Goal: Task Accomplishment & Management: Use online tool/utility

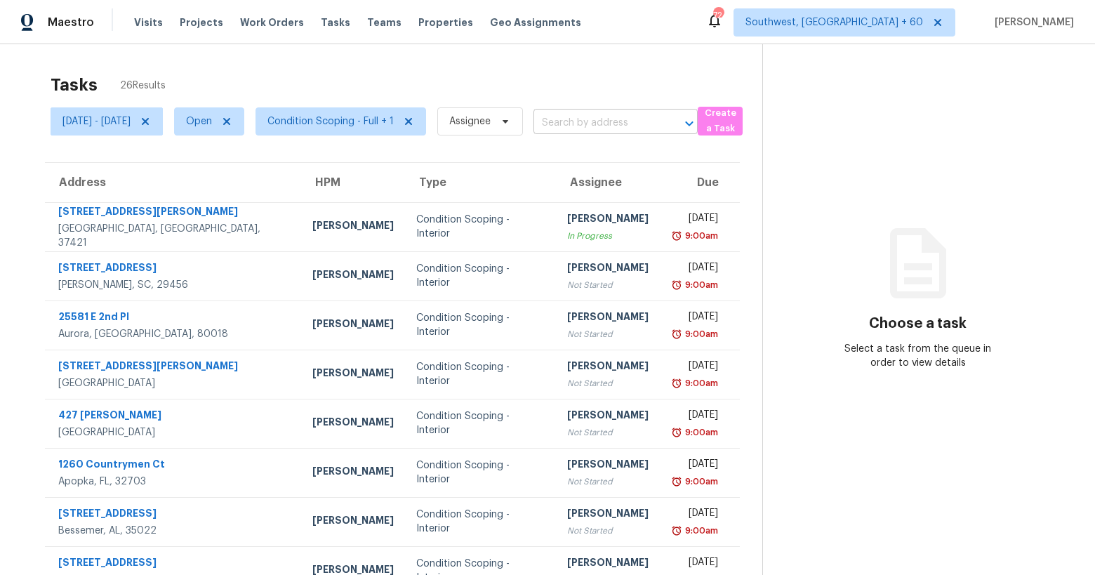
click at [609, 124] on input "text" at bounding box center [595, 123] width 125 height 22
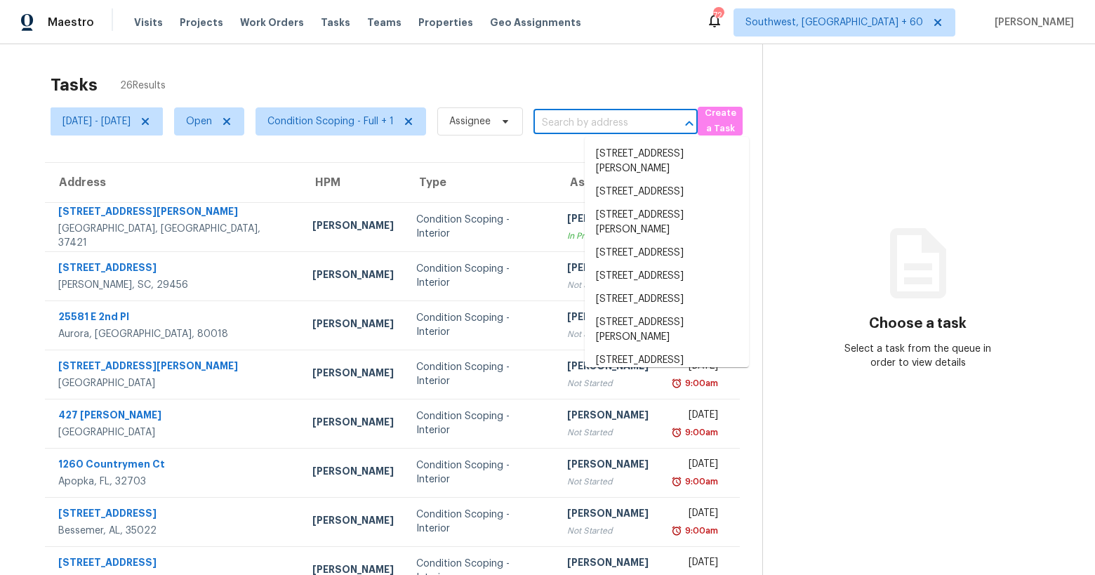
paste input "4991 Paddy Field Way, Ladson, SC 29456"
type input "4991 Paddy Field Way, Ladson, SC 29456"
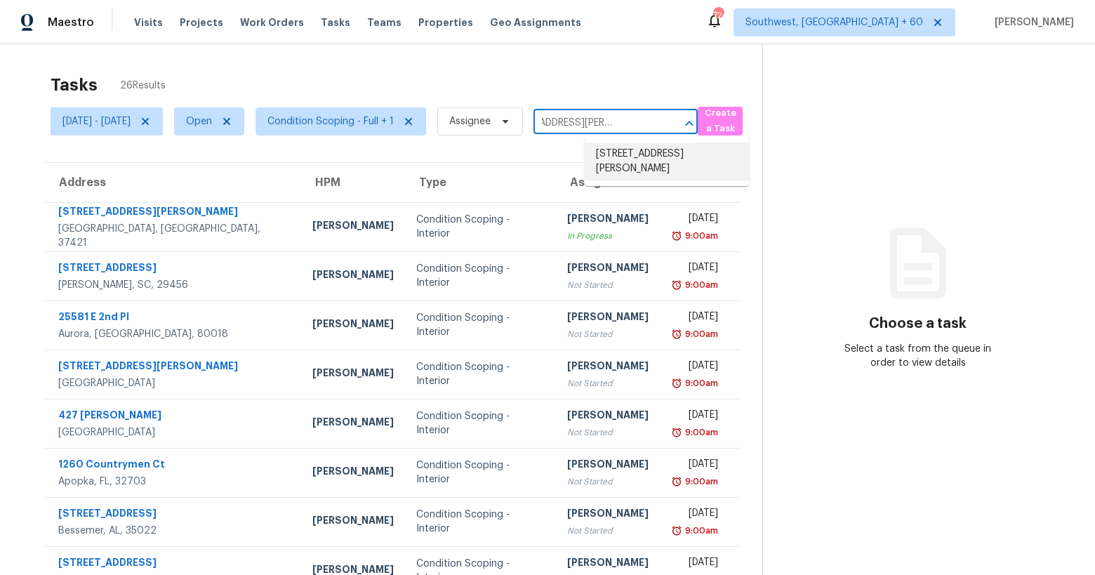
click at [618, 162] on li "4991 Paddy Field Way, Ladson, SC 29456" at bounding box center [667, 161] width 164 height 38
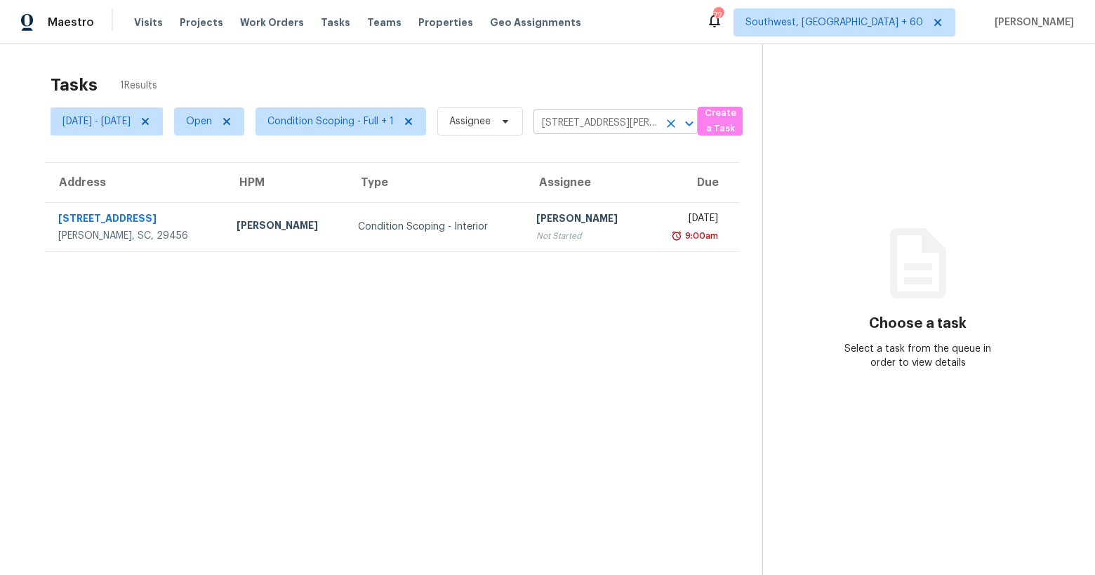
click at [678, 123] on icon "Clear" at bounding box center [671, 124] width 14 height 14
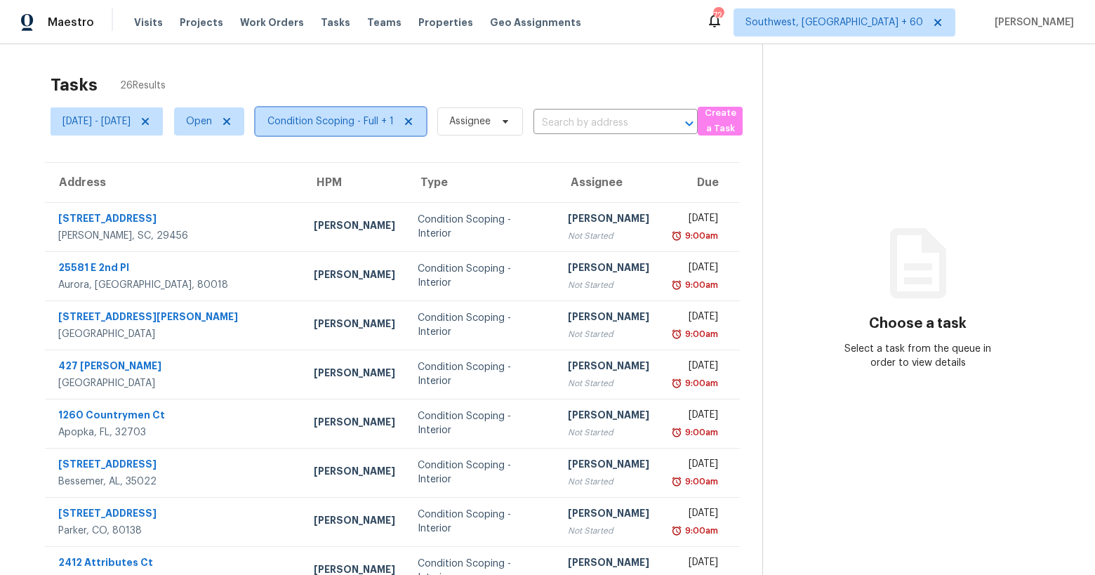
click at [366, 121] on span "Condition Scoping - Full + 1" at bounding box center [330, 121] width 126 height 14
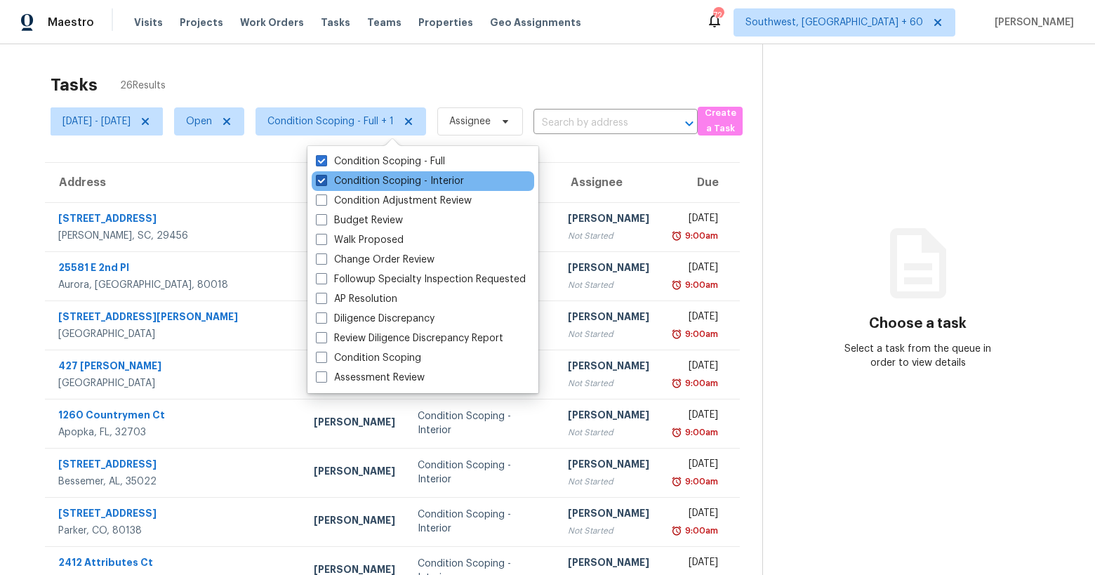
click at [344, 177] on label "Condition Scoping - Interior" at bounding box center [390, 181] width 148 height 14
click at [325, 177] on input "Condition Scoping - Interior" at bounding box center [320, 178] width 9 height 9
checkbox input "false"
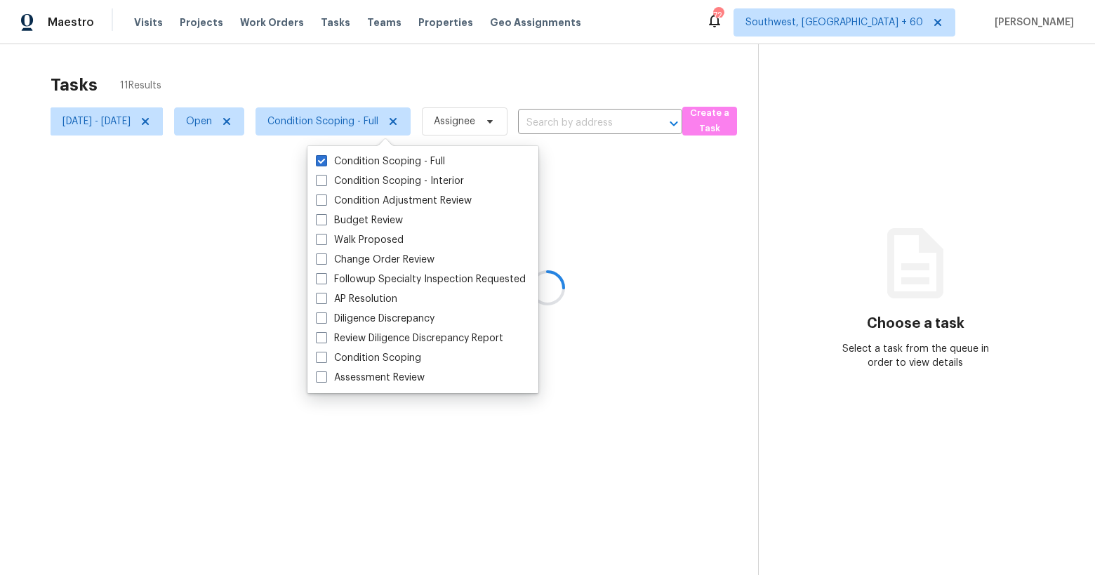
click at [354, 70] on div at bounding box center [547, 287] width 1095 height 575
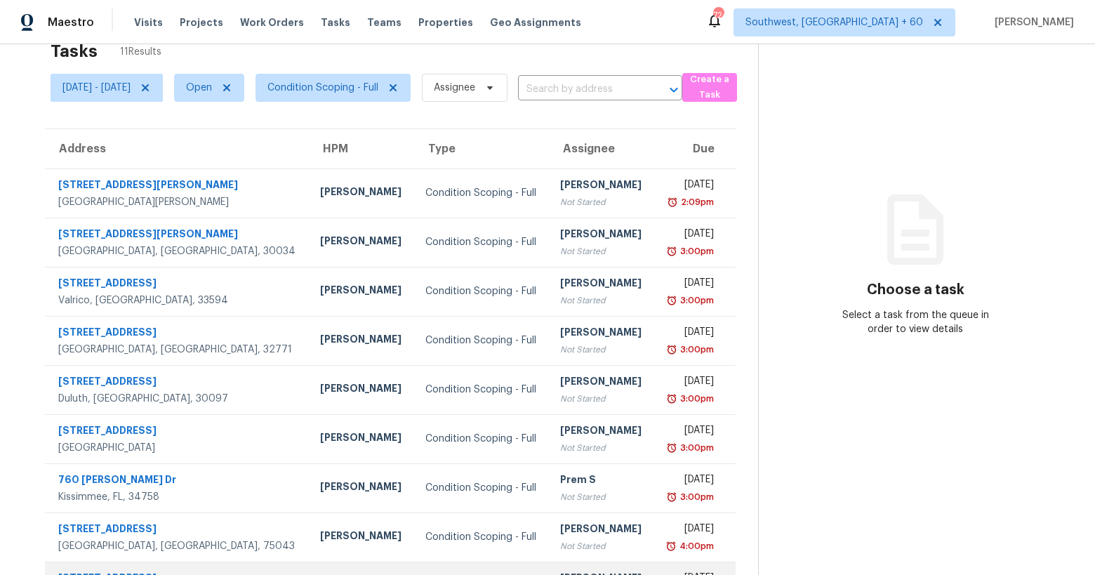
scroll to position [156, 0]
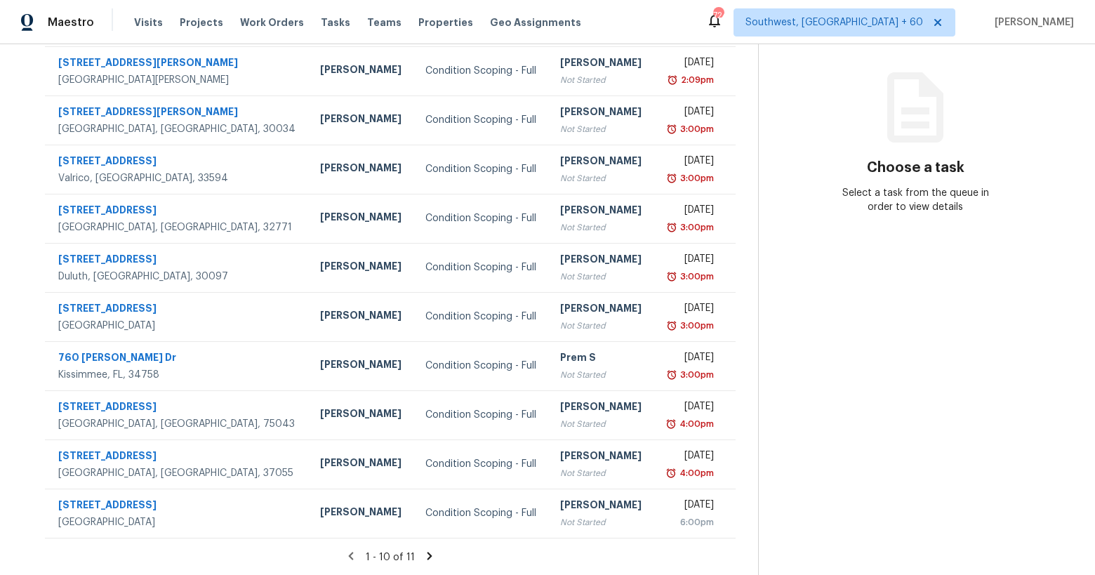
click at [432, 555] on icon at bounding box center [429, 556] width 5 height 8
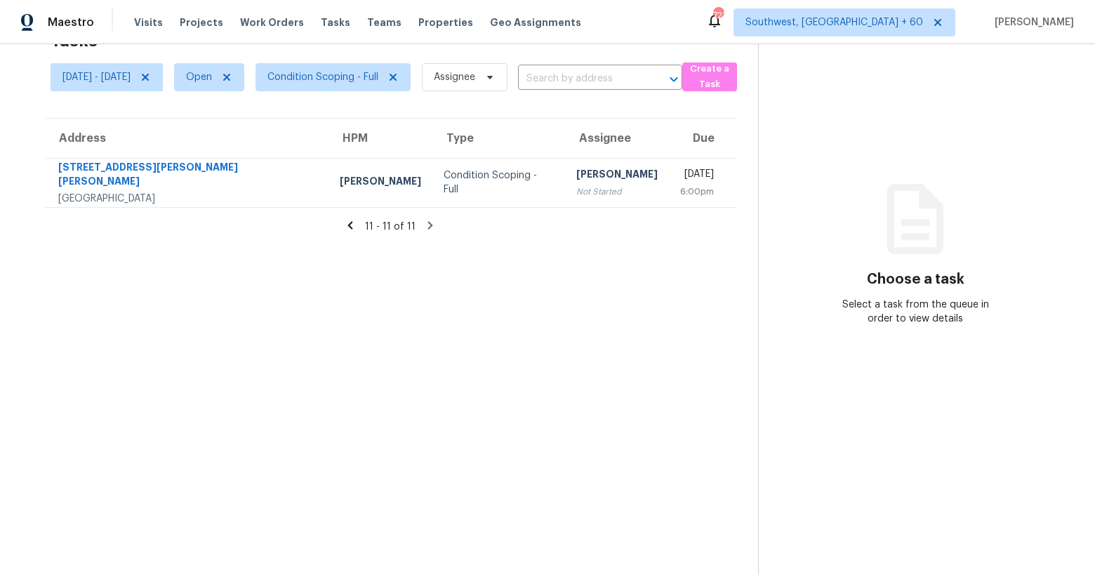
scroll to position [0, 0]
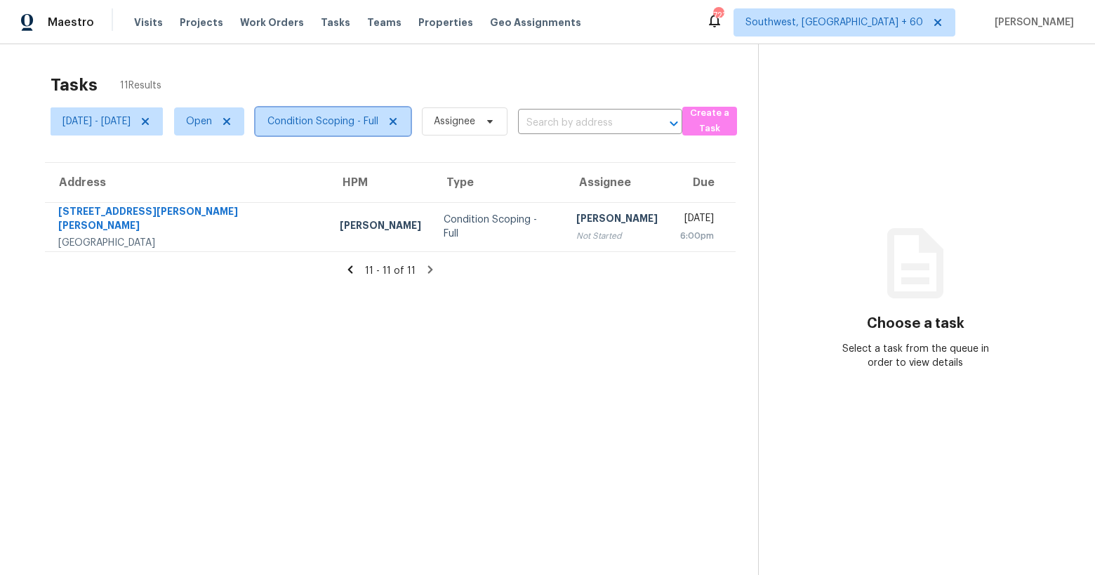
click at [373, 119] on span "Condition Scoping - Full" at bounding box center [322, 121] width 111 height 14
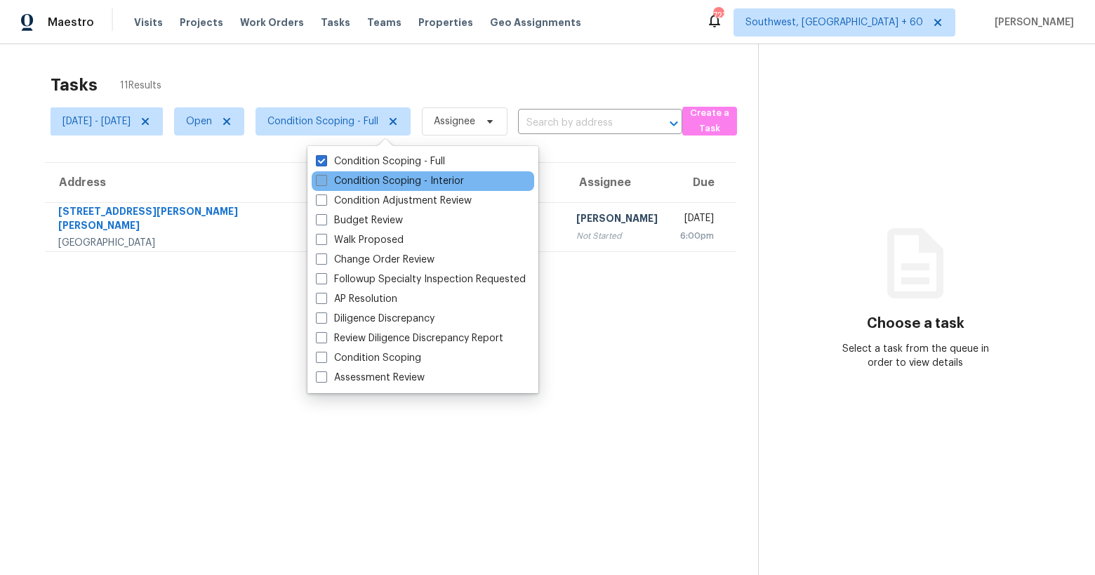
click at [376, 186] on label "Condition Scoping - Interior" at bounding box center [390, 181] width 148 height 14
click at [325, 183] on input "Condition Scoping - Interior" at bounding box center [320, 178] width 9 height 9
checkbox input "true"
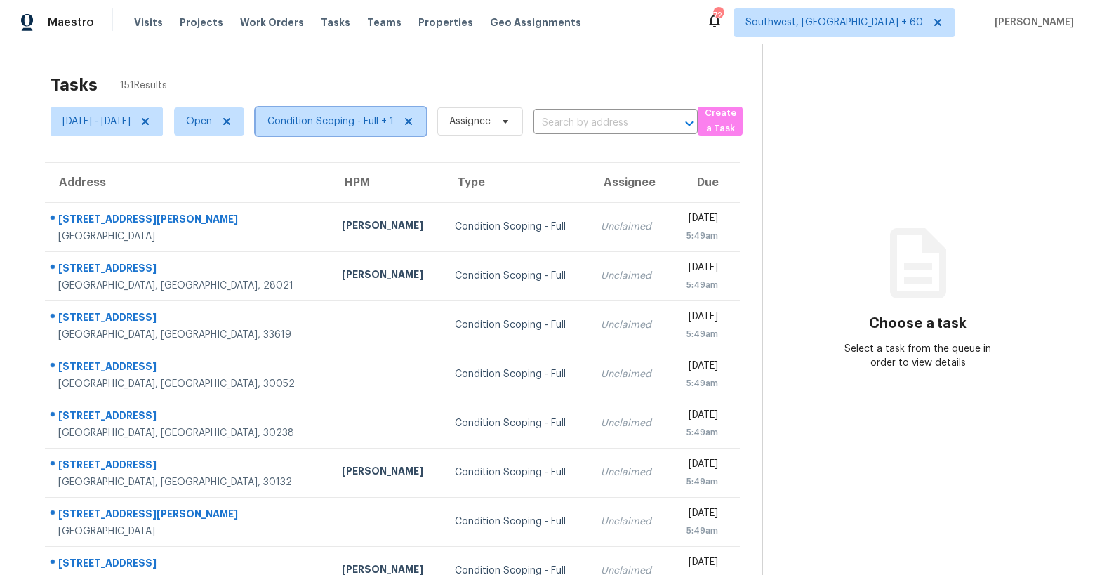
click at [392, 120] on span "Condition Scoping - Full + 1" at bounding box center [330, 121] width 126 height 14
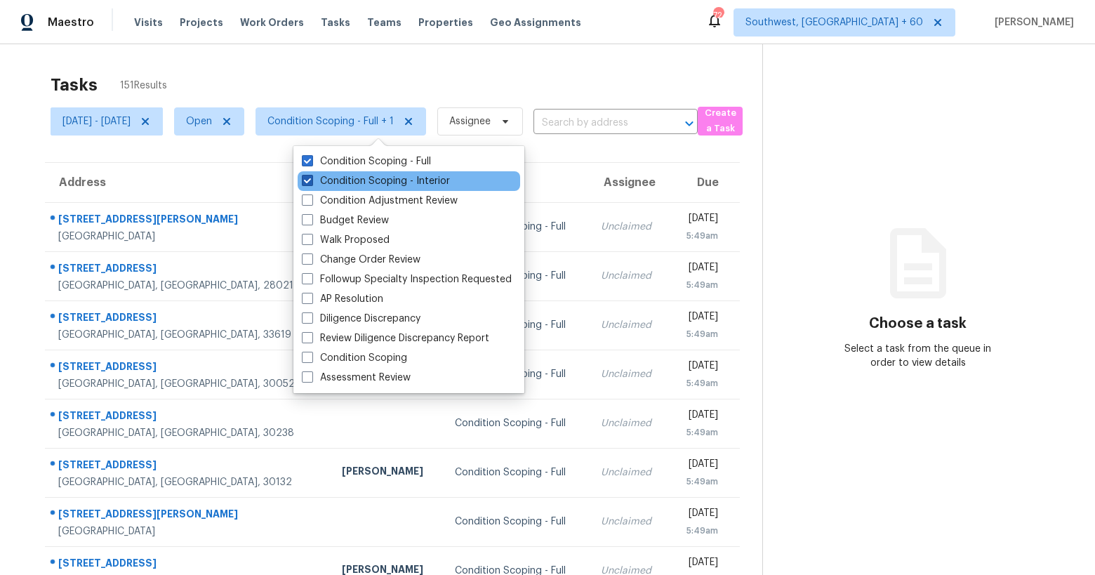
click at [367, 178] on label "Condition Scoping - Interior" at bounding box center [376, 181] width 148 height 14
click at [311, 178] on input "Condition Scoping - Interior" at bounding box center [306, 178] width 9 height 9
click at [338, 182] on label "Condition Scoping - Interior" at bounding box center [376, 181] width 148 height 14
click at [311, 182] on input "Condition Scoping - Interior" at bounding box center [306, 178] width 9 height 9
checkbox input "true"
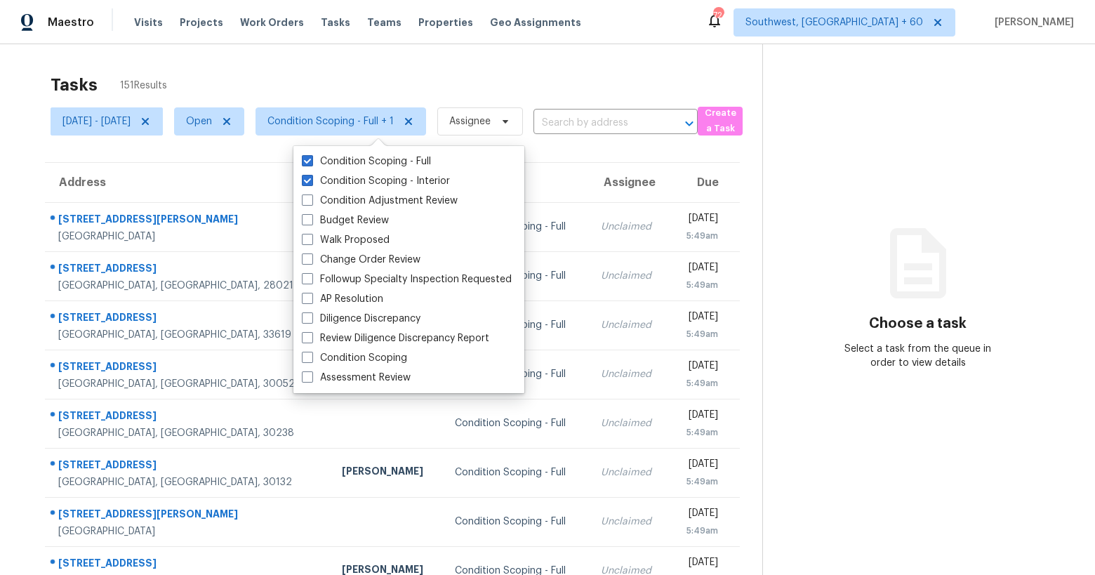
click at [233, 77] on div "Tasks 151 Results" at bounding box center [407, 85] width 712 height 36
